Goal: Find specific page/section: Find specific page/section

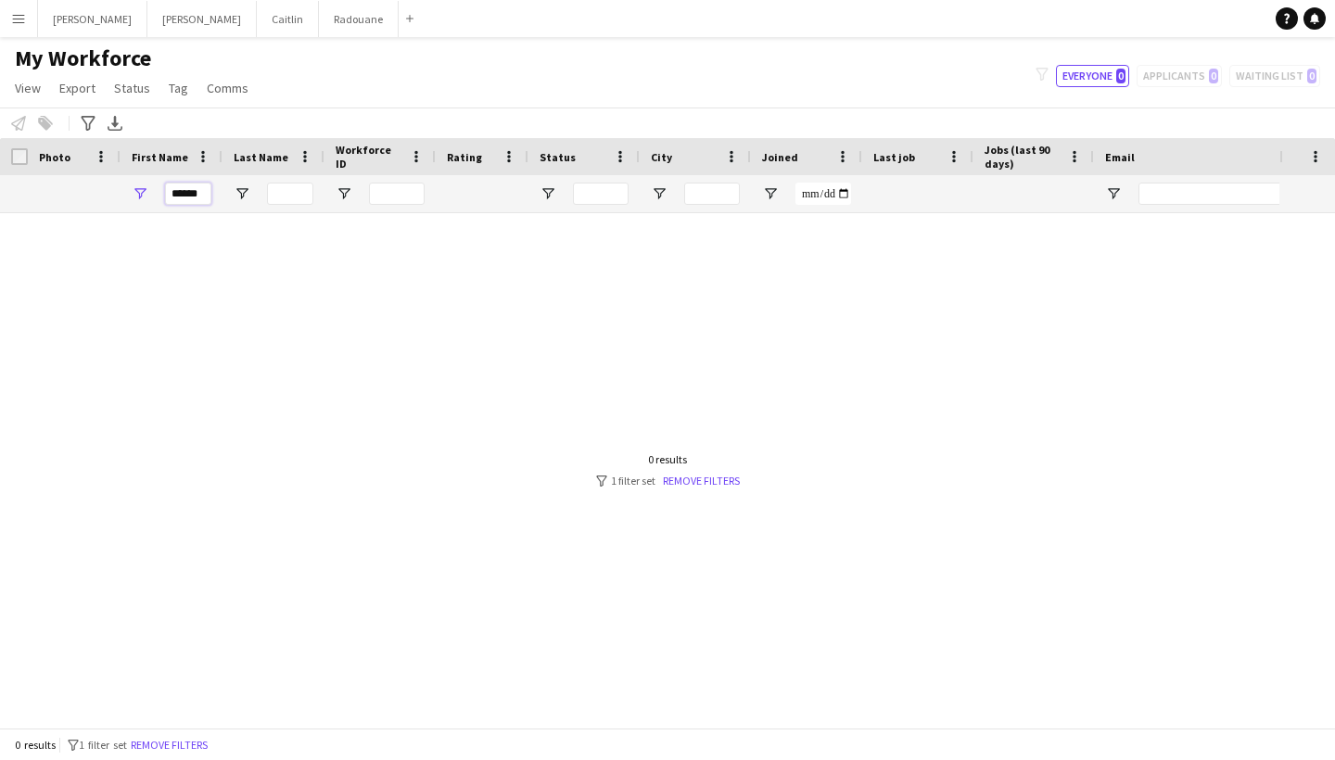
type input "******"
click at [715, 470] on div "0 results filter-1 1 filter set Remove filters" at bounding box center [668, 469] width 144 height 35
click at [715, 476] on link "Remove filters" at bounding box center [701, 481] width 77 height 14
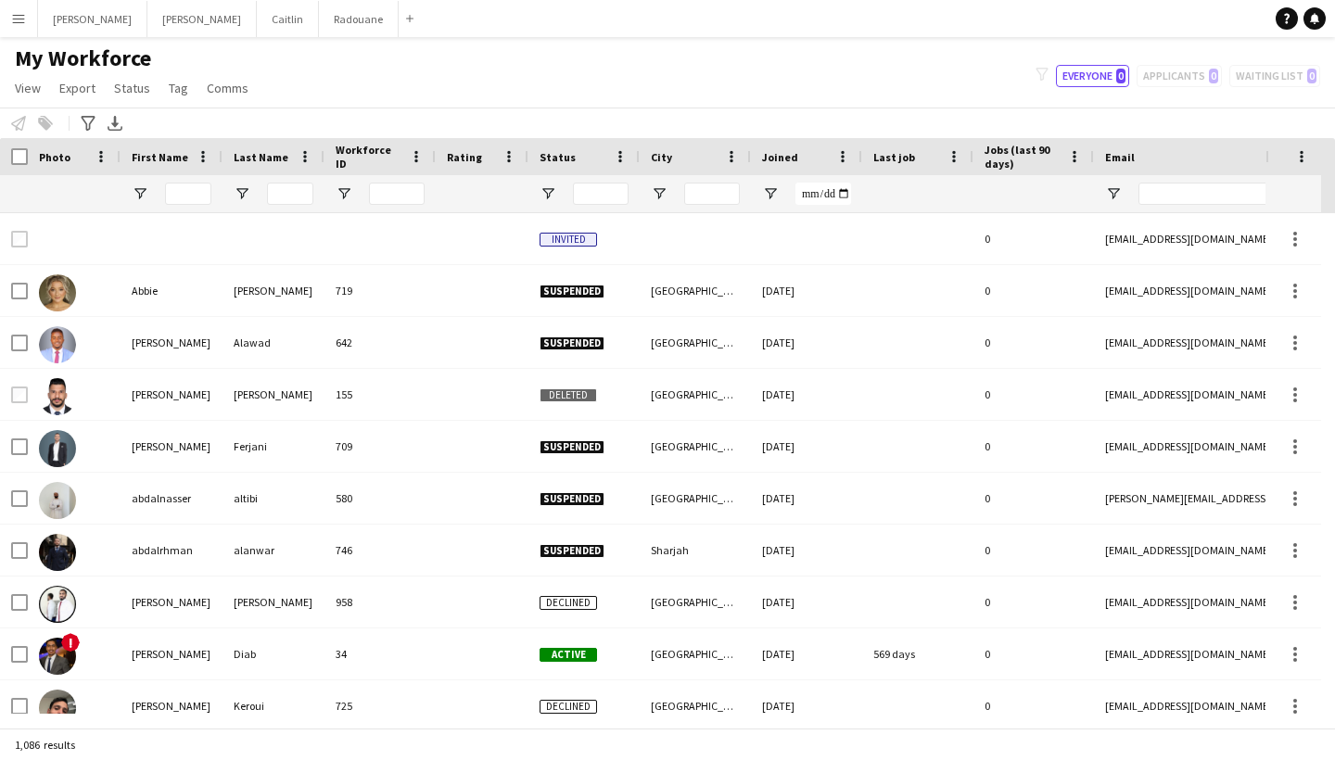
click at [210, 205] on div at bounding box center [188, 193] width 46 height 37
click at [206, 198] on input "First Name Filter Input" at bounding box center [188, 194] width 46 height 22
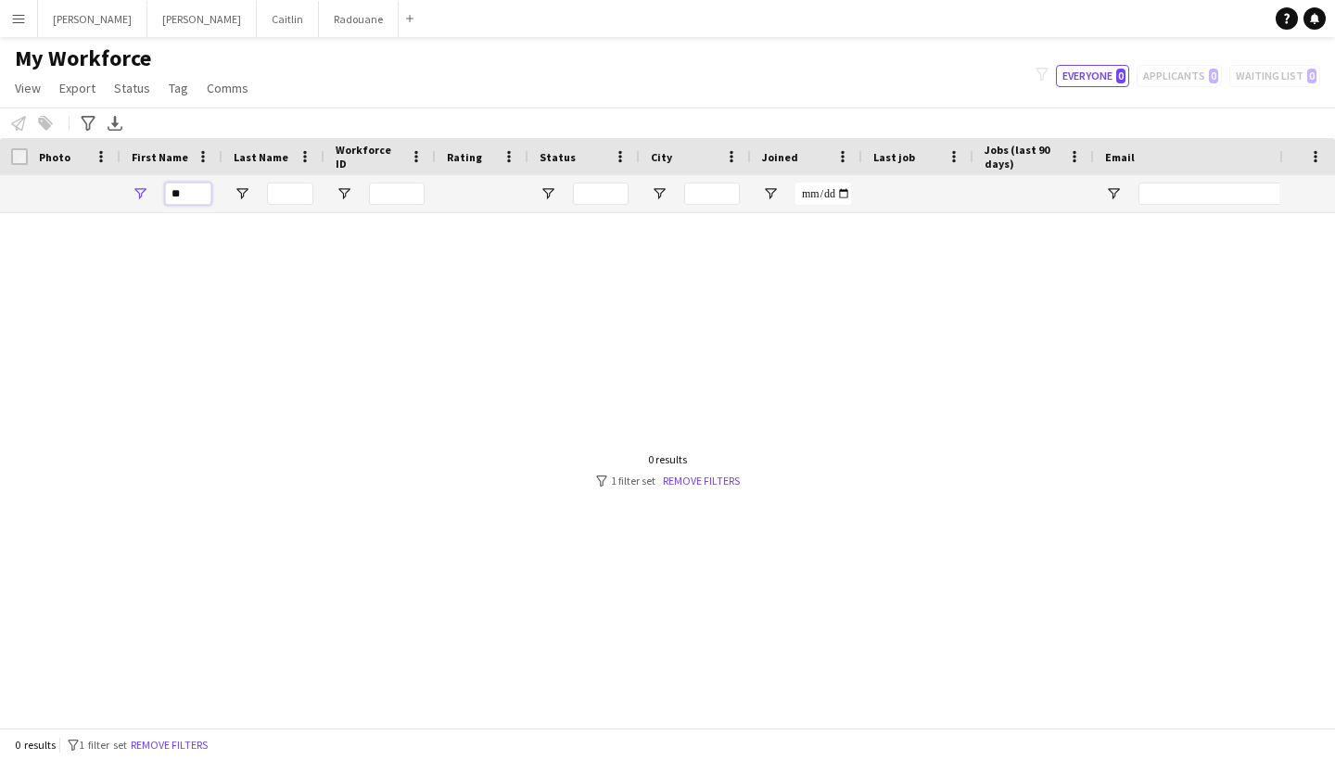
type input "*"
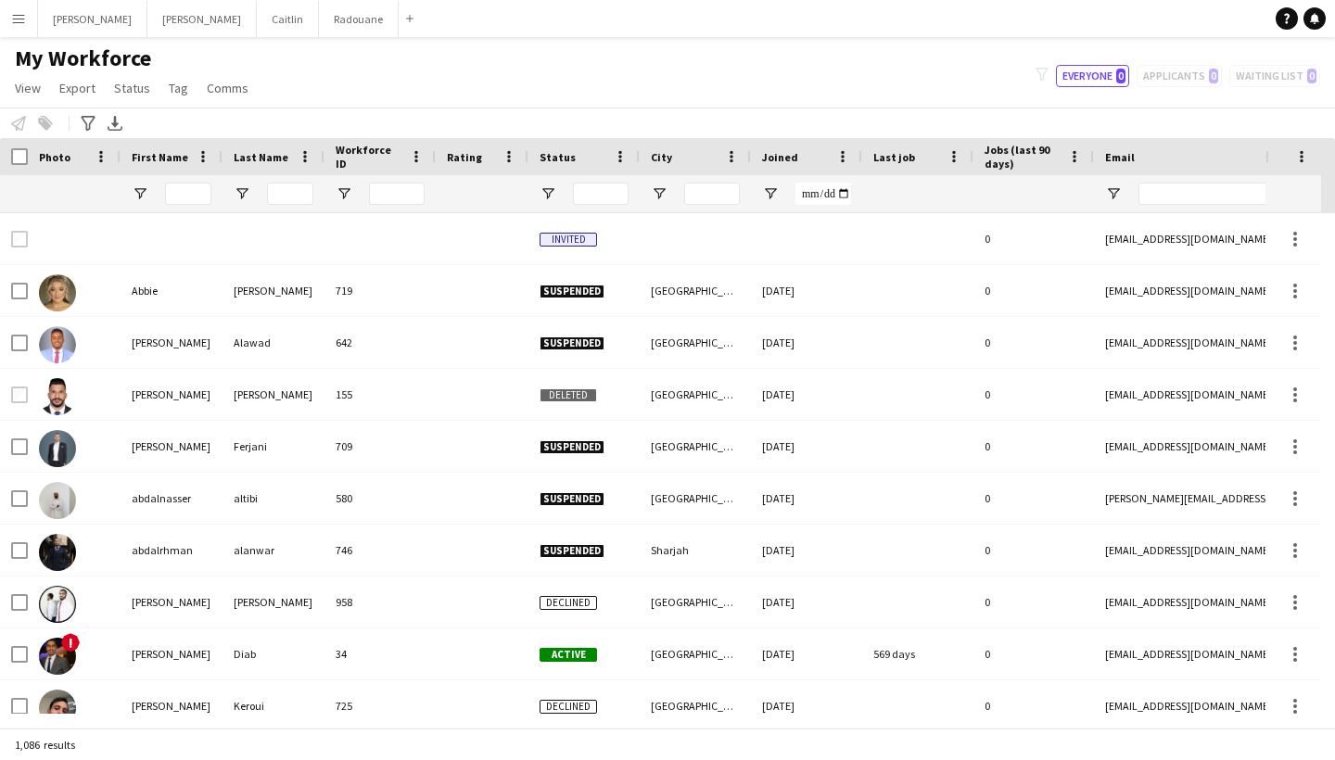
click at [13, 11] on app-icon "Menu" at bounding box center [18, 18] width 15 height 15
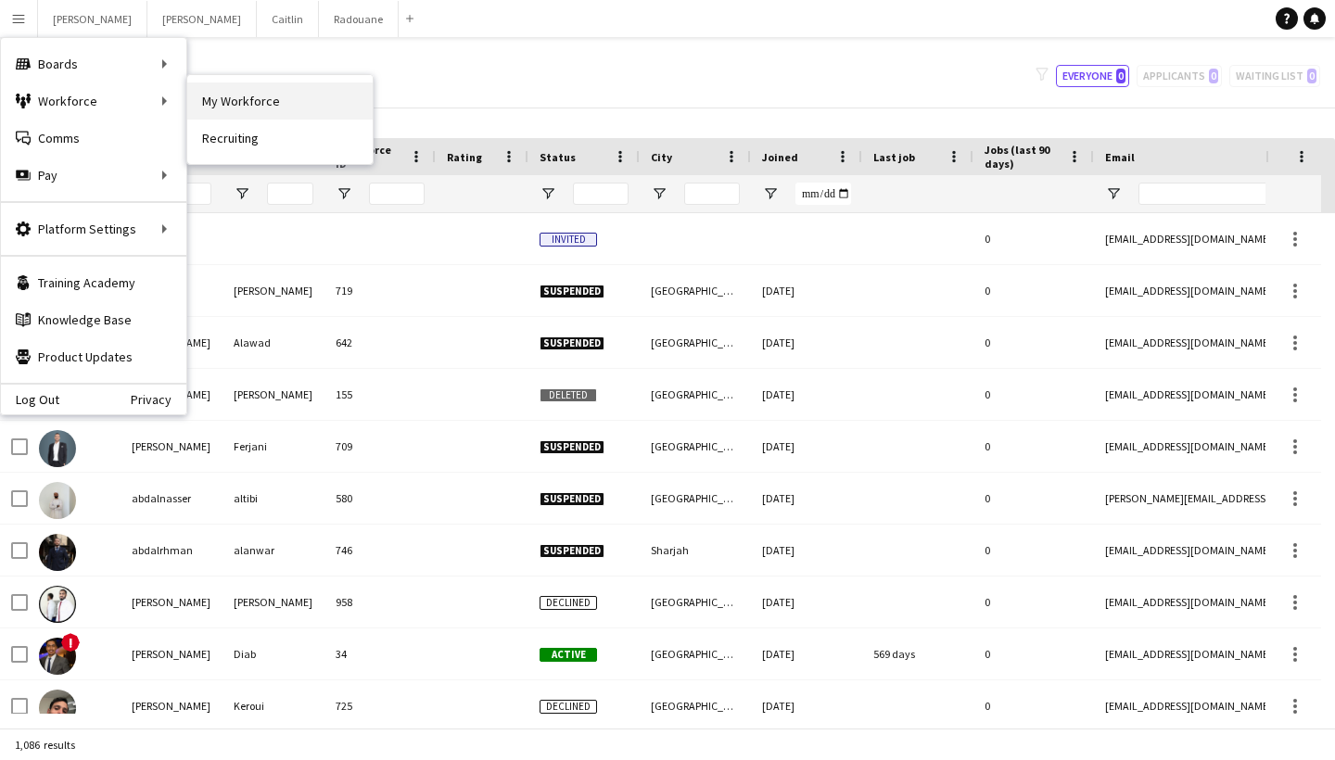
click at [296, 84] on link "My Workforce" at bounding box center [279, 101] width 185 height 37
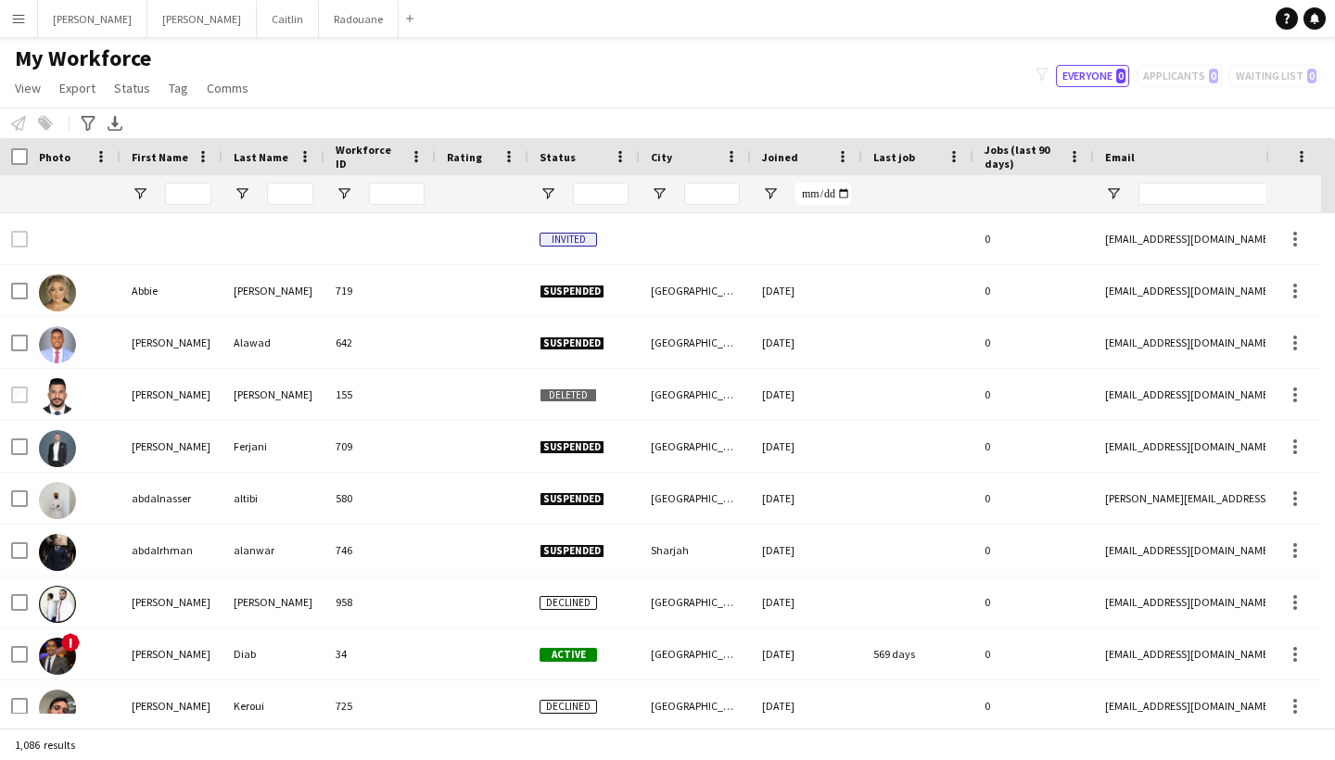
type input "**********"
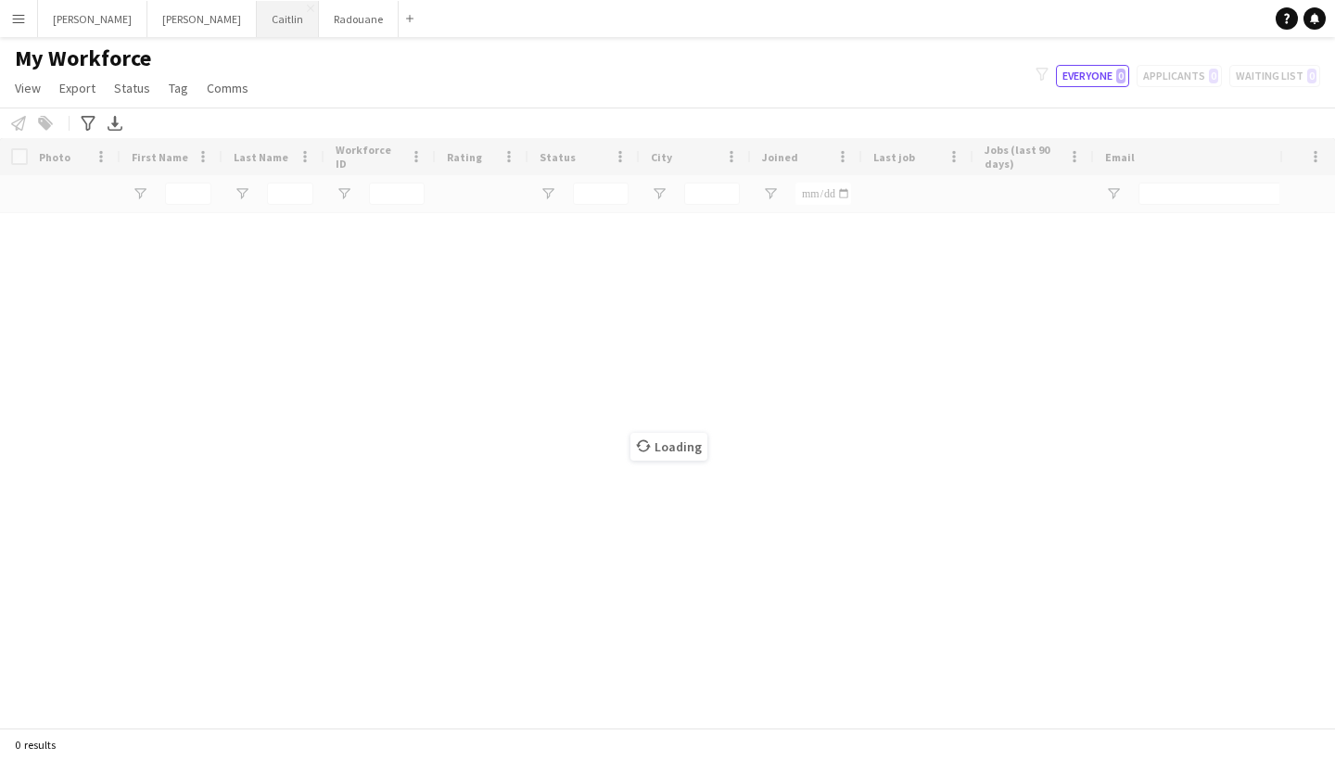
click at [257, 21] on button "[PERSON_NAME]" at bounding box center [288, 19] width 62 height 36
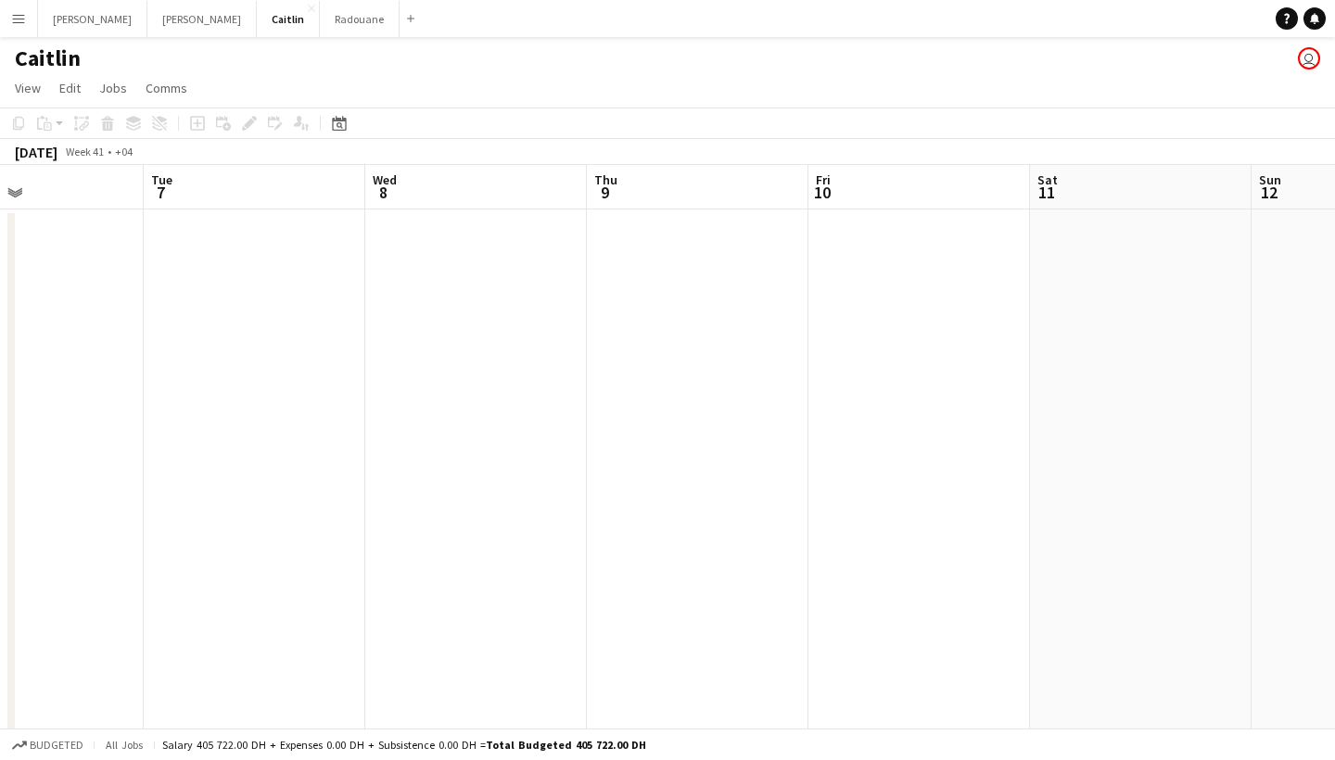
scroll to position [0, 522]
click at [18, 32] on button "Menu" at bounding box center [18, 18] width 37 height 37
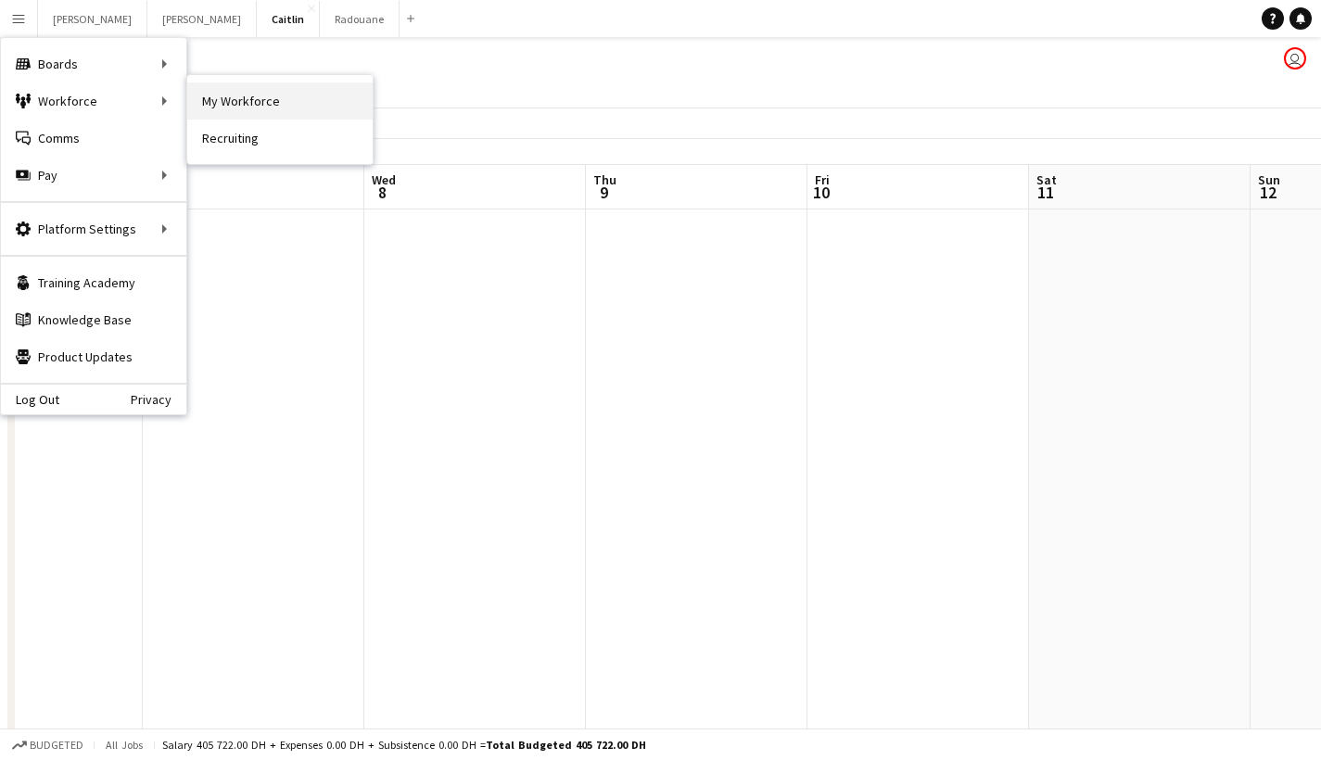
click at [212, 86] on link "My Workforce" at bounding box center [279, 101] width 185 height 37
